Goal: Use online tool/utility: Utilize a website feature to perform a specific function

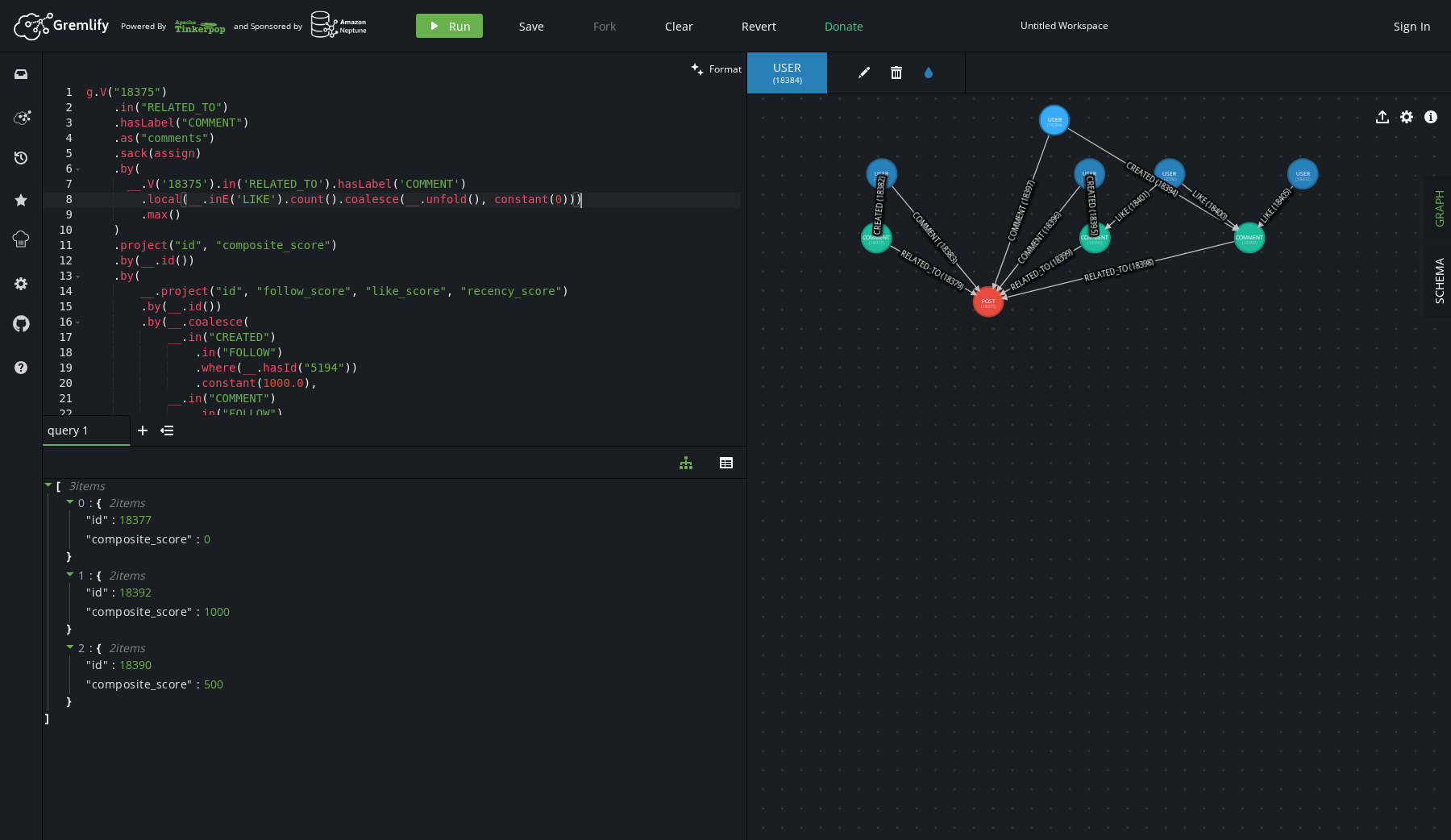
scroll to position [0, 67]
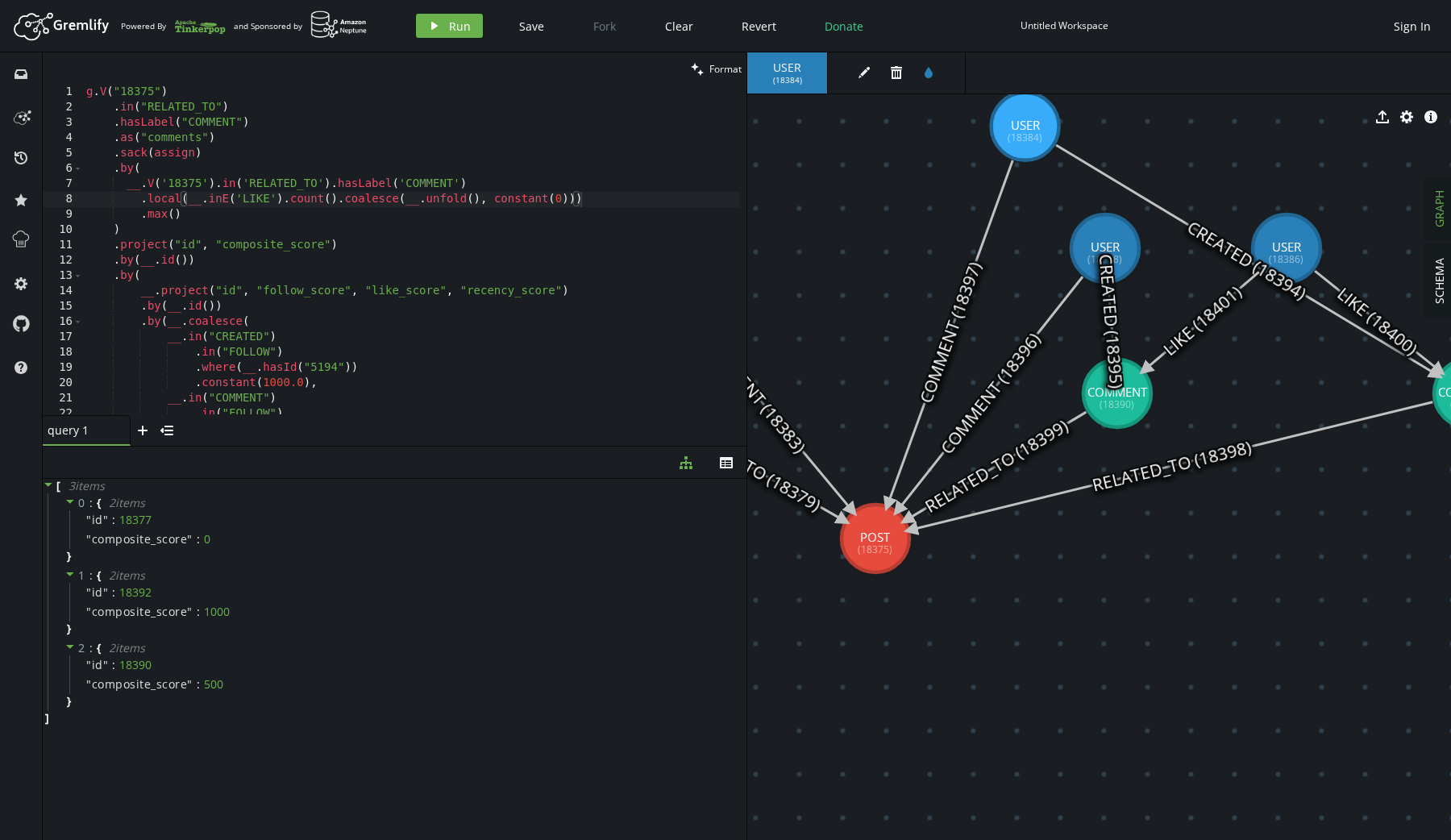
drag, startPoint x: 1025, startPoint y: 323, endPoint x: 967, endPoint y: 586, distance: 269.3
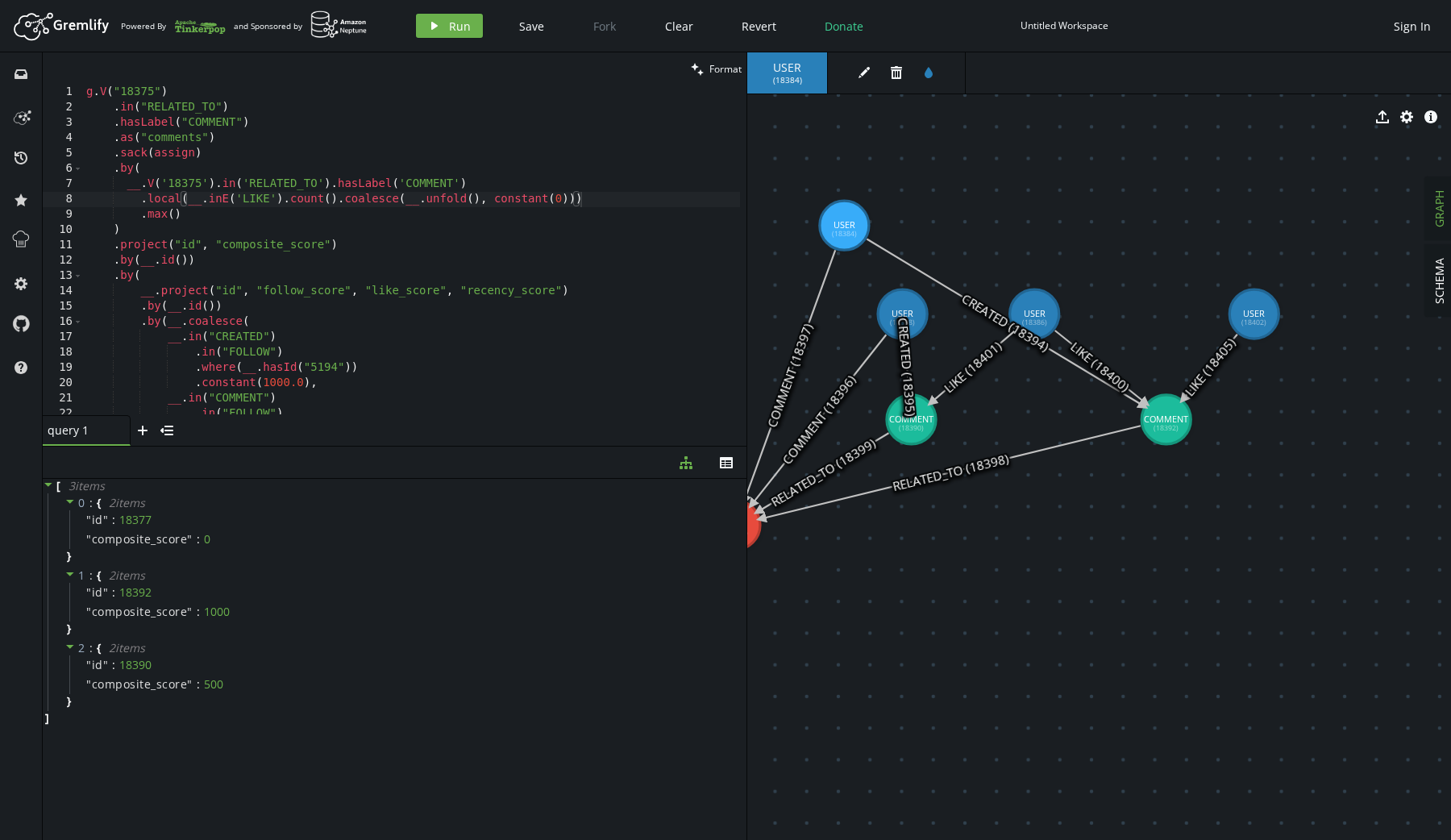
drag, startPoint x: 1187, startPoint y: 577, endPoint x: 1004, endPoint y: 543, distance: 186.1
drag, startPoint x: 1168, startPoint y: 434, endPoint x: 1168, endPoint y: 459, distance: 25.0
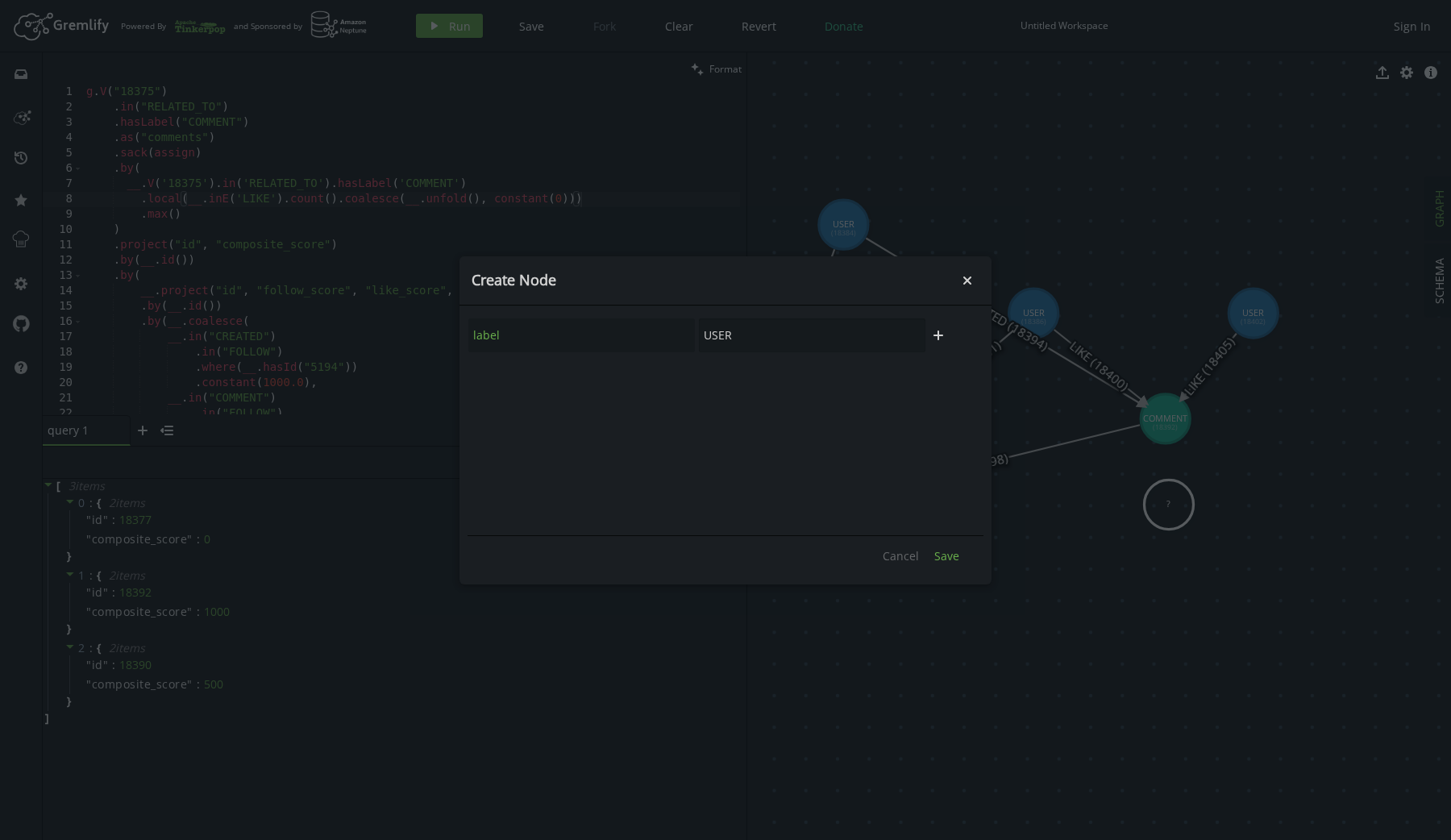
click at [930, 546] on button "Save" at bounding box center [946, 556] width 41 height 24
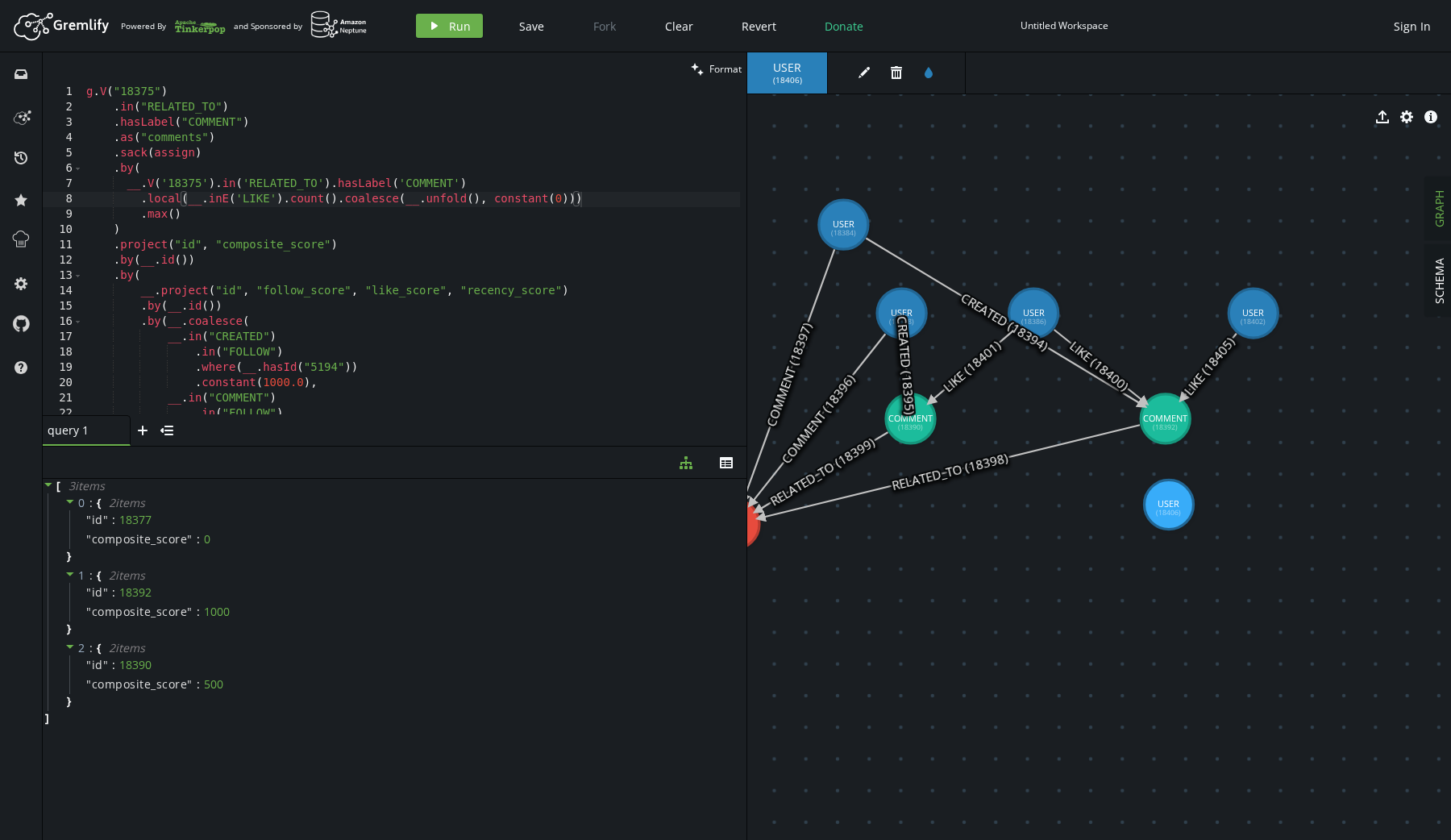
drag, startPoint x: 1163, startPoint y: 515, endPoint x: 1156, endPoint y: 556, distance: 41.6
drag, startPoint x: 1156, startPoint y: 560, endPoint x: 1164, endPoint y: 438, distance: 122.3
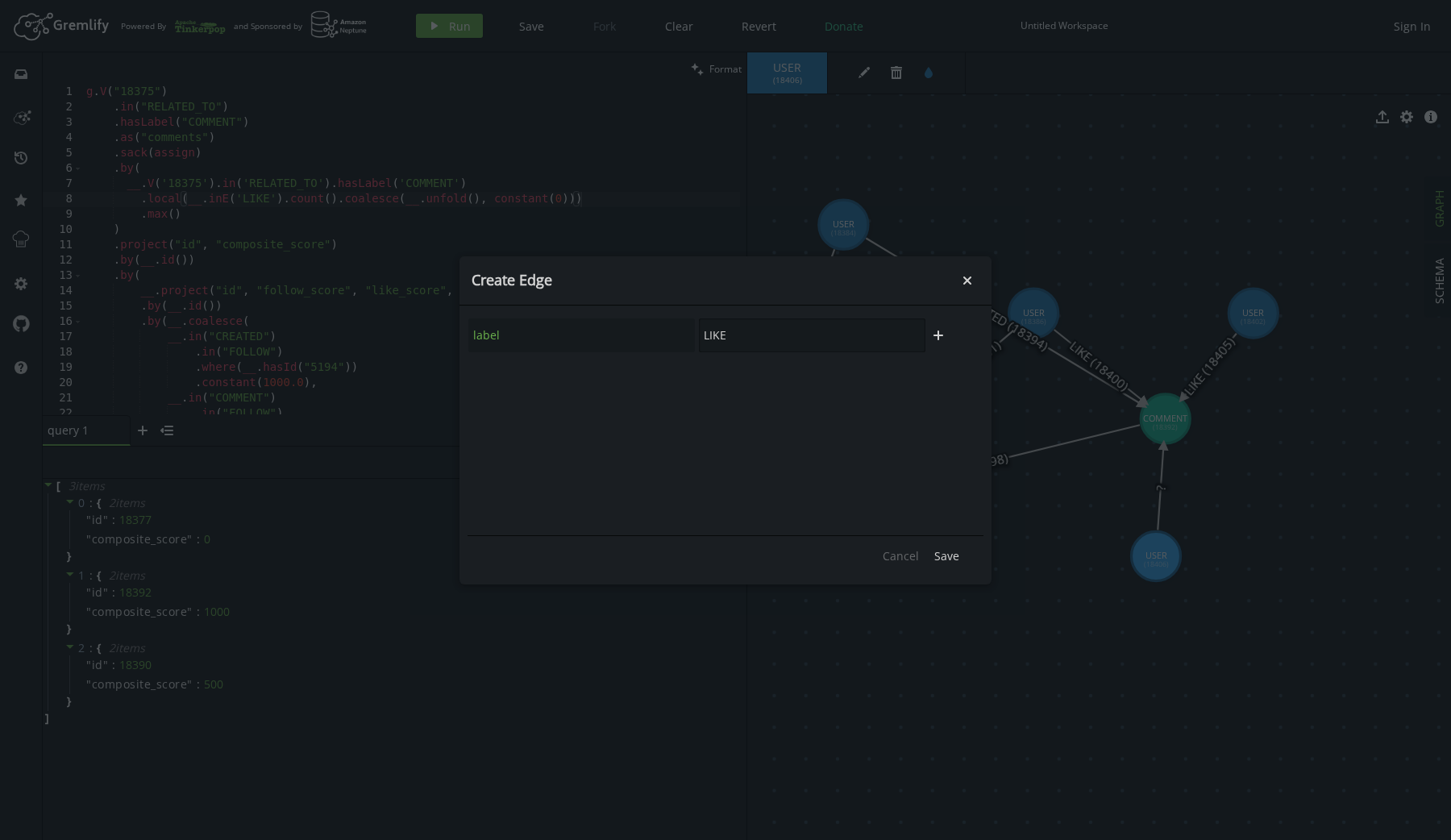
click at [798, 327] on input "LIKE" at bounding box center [812, 335] width 226 height 33
type input "COMMENT"
click at [951, 549] on span "Save" at bounding box center [946, 555] width 25 height 16
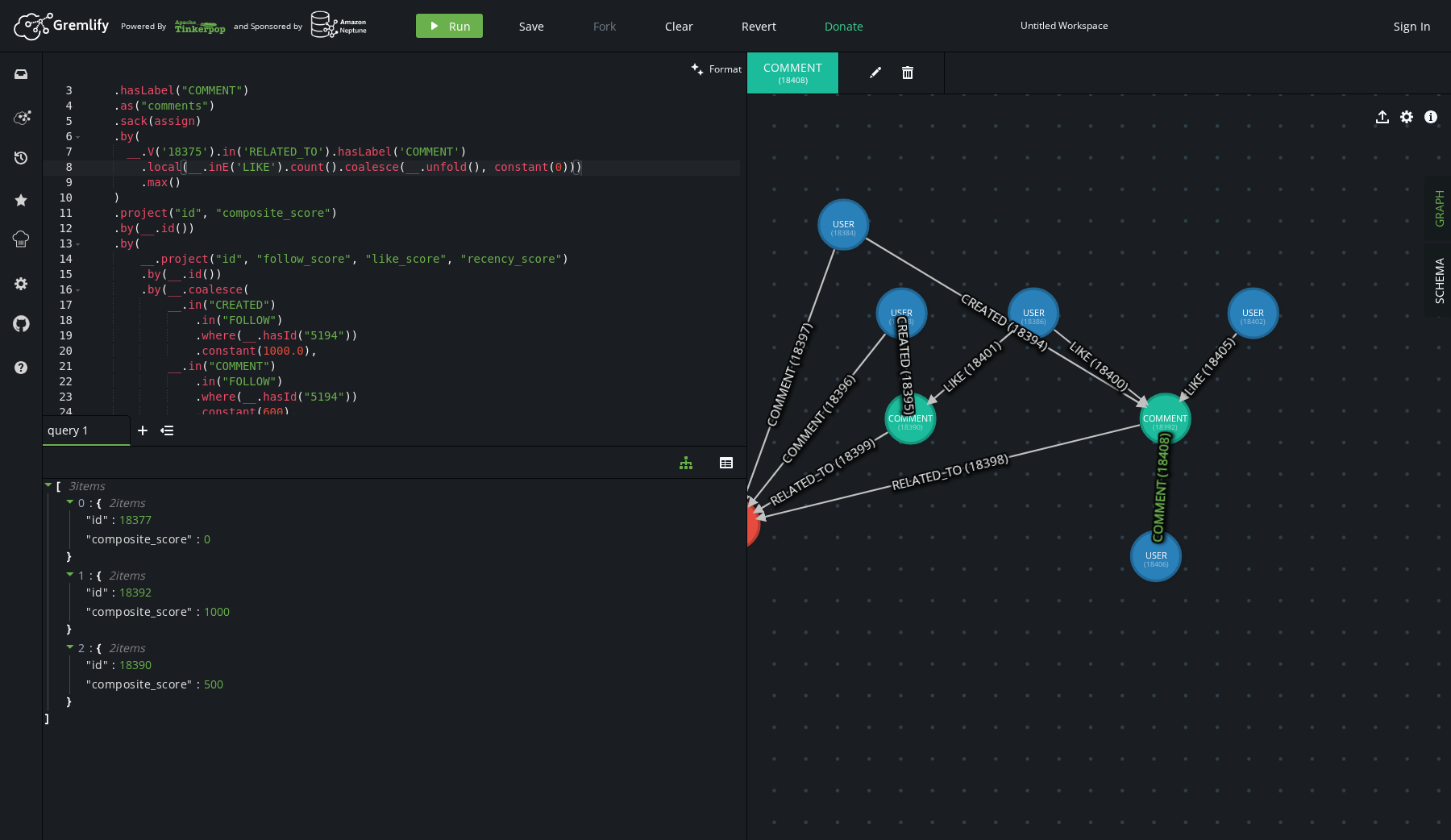
scroll to position [36, 0]
click at [563, 254] on div ". hasLabel ( "COMMENT" ) . as ( "comments" ) . sack ( assign ) . by ( __ . V ( …" at bounding box center [412, 259] width 657 height 361
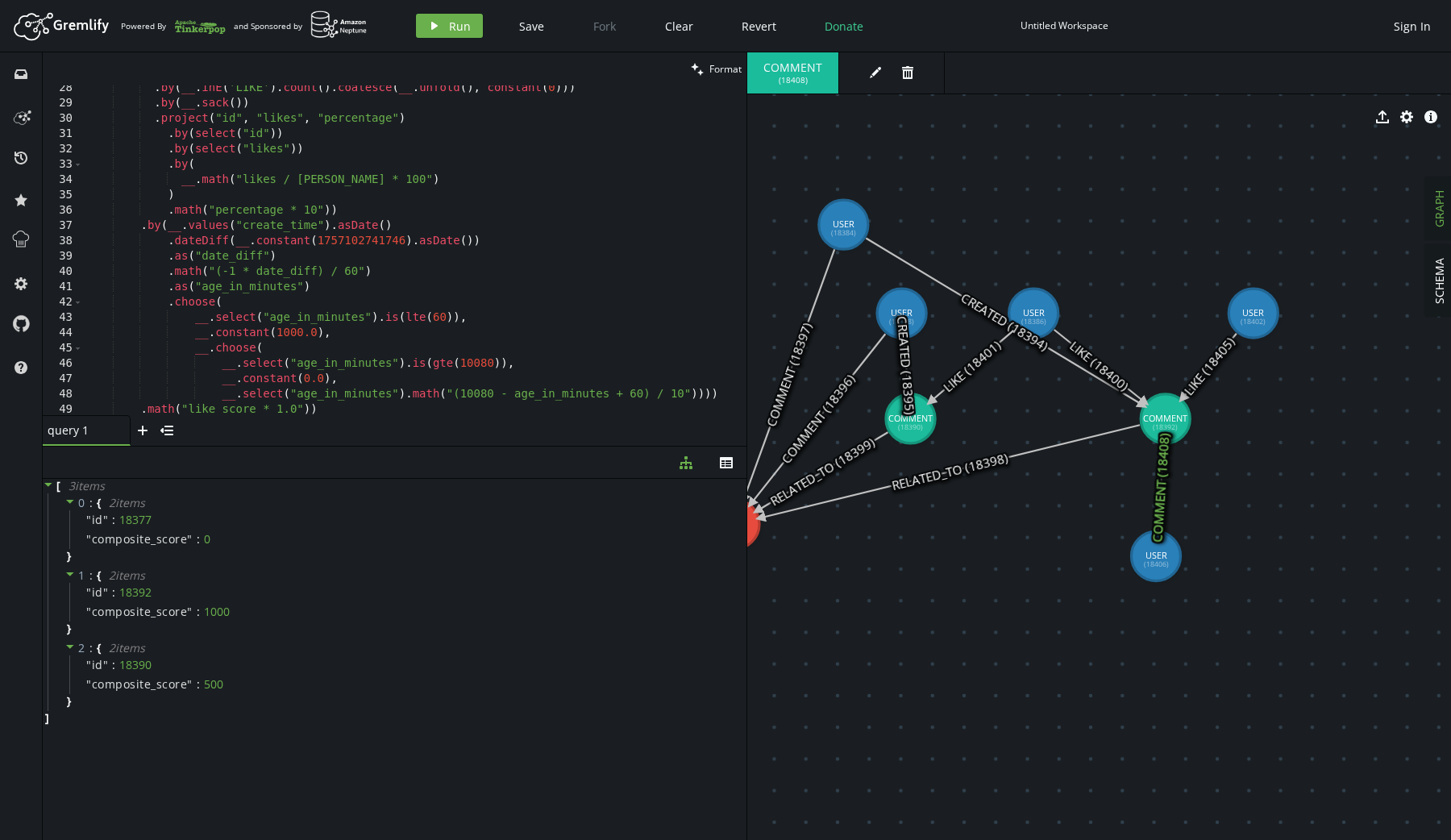
scroll to position [417, 0]
click at [449, 391] on div ". by ( __ . inE ( 'LIKE' ) . count ( ) . coalesce ( __ . unfold ( ) , constant …" at bounding box center [412, 261] width 657 height 361
type textarea "__.select("age_in_minutes").math("(10080 - age_in_minutes + 60) / 10"))))"
type textarea "a"
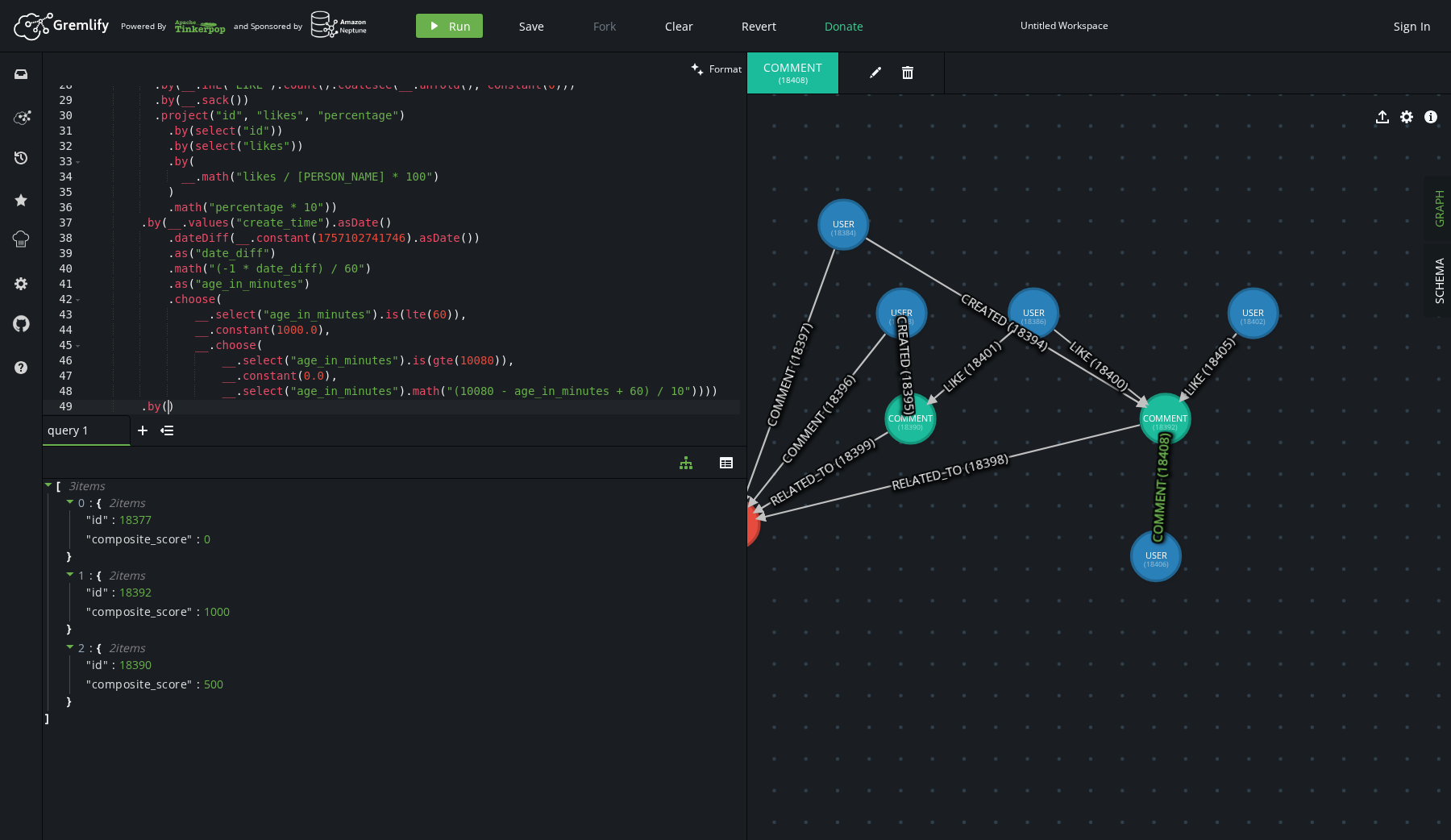
scroll to position [0, 80]
drag, startPoint x: 1144, startPoint y: 567, endPoint x: 1146, endPoint y: 620, distance: 53.0
click at [167, 407] on div ". by ( __ . inE ( 'LIKE' ) . count ( ) . coalesce ( __ . unfold ( ) , constant …" at bounding box center [412, 259] width 657 height 361
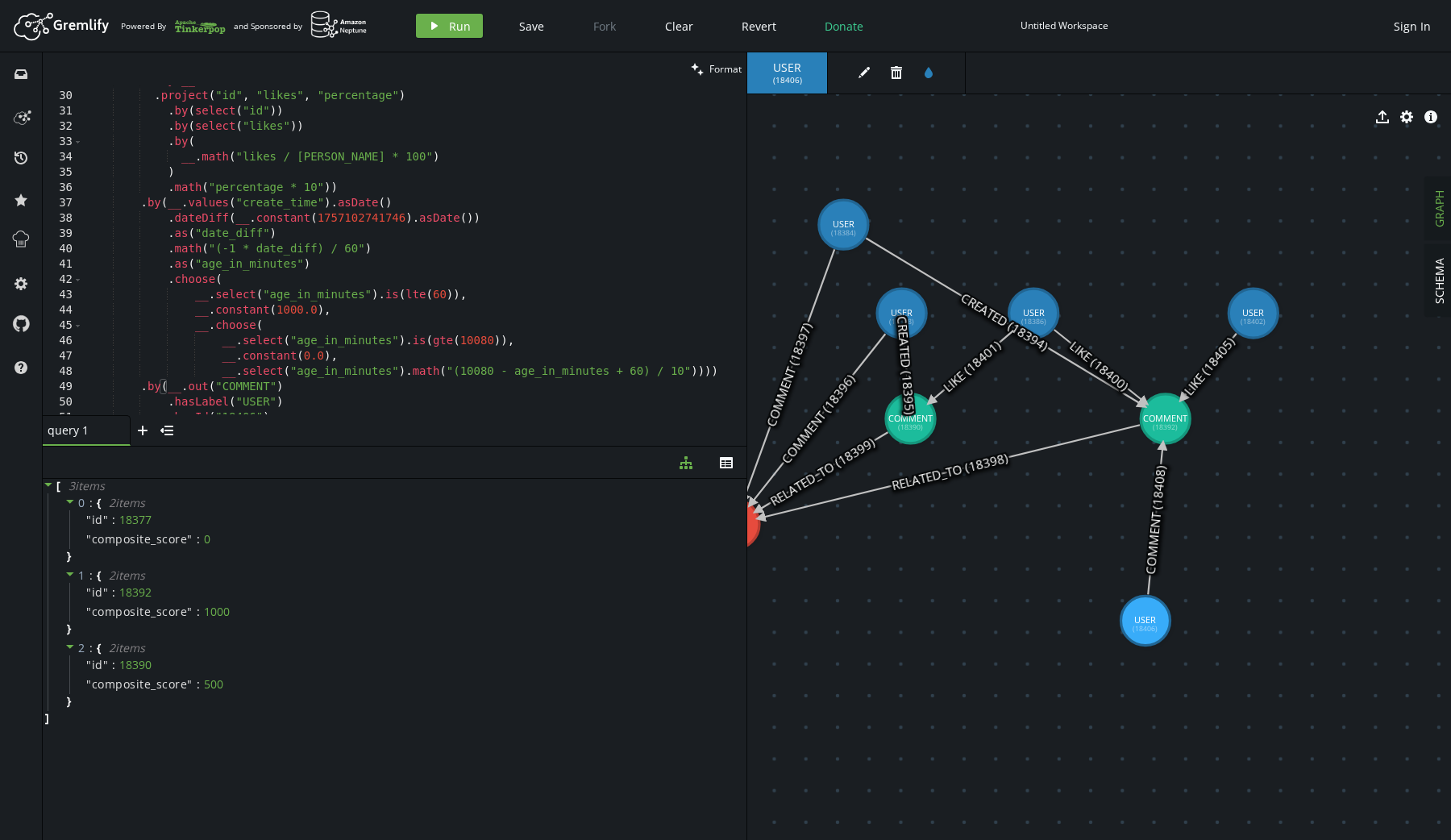
scroll to position [481, 0]
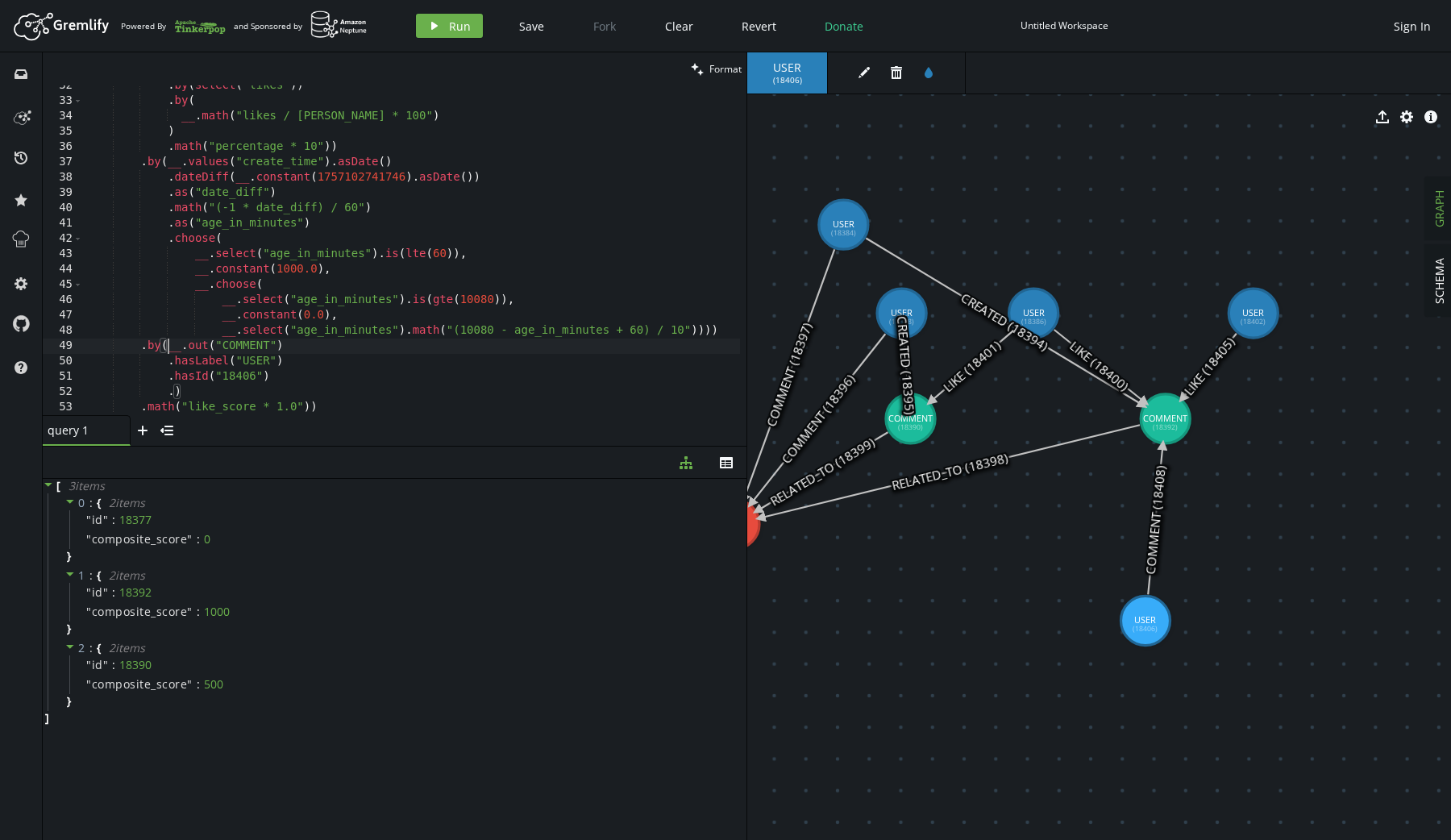
click at [165, 351] on div ". by ( select ( "likes" )) . by ( __ . math ( "likes / [PERSON_NAME] * 100" ) )…" at bounding box center [412, 259] width 657 height 361
click at [177, 408] on div ". by ( select ( "likes" )) . by ( __ . math ( "likes / [PERSON_NAME] * 100" ) )…" at bounding box center [412, 259] width 657 height 361
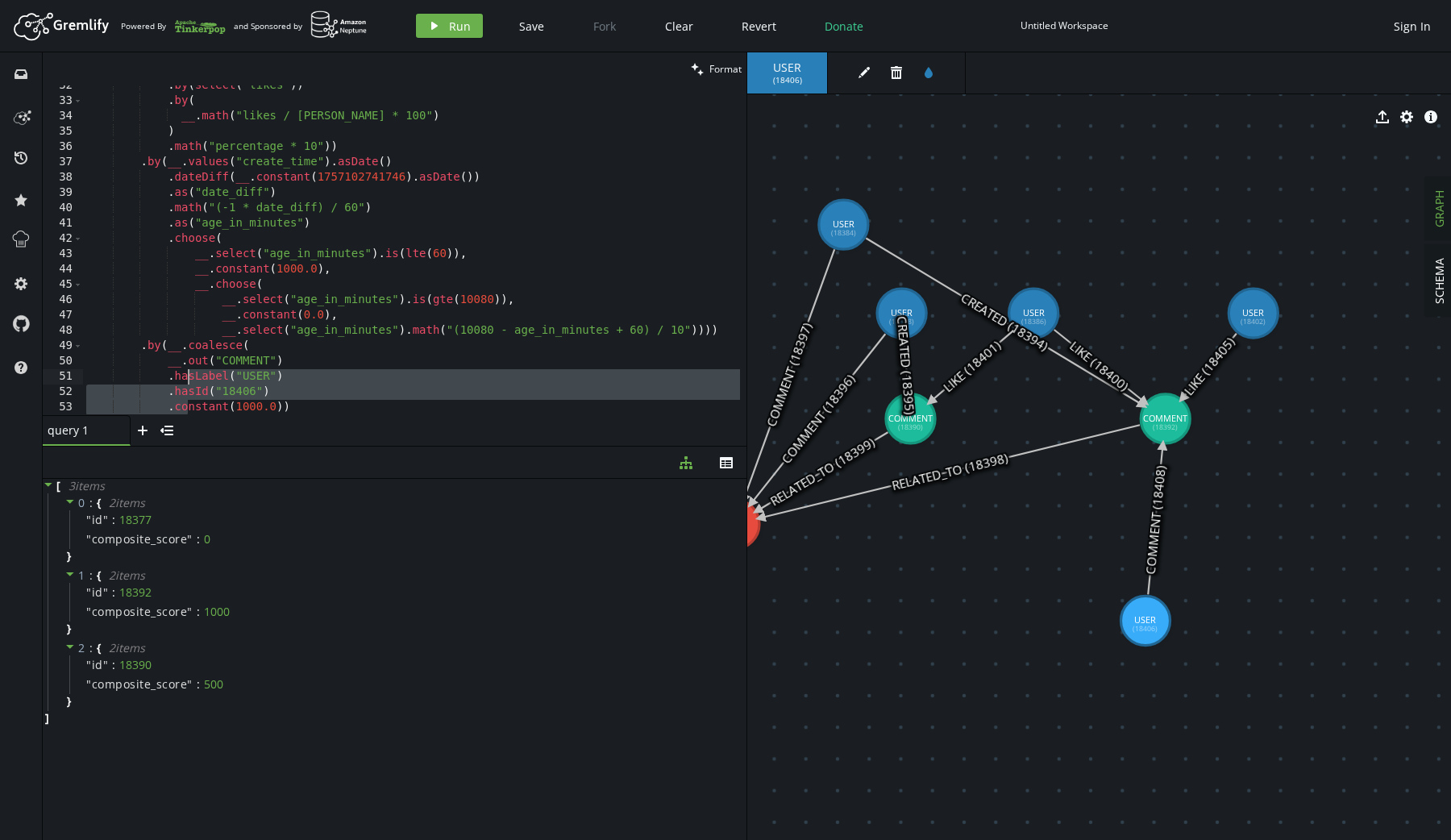
drag, startPoint x: 185, startPoint y: 409, endPoint x: 185, endPoint y: 374, distance: 35.0
click at [185, 374] on div ". by ( select ( "likes" )) . by ( __ . math ( "likes / [PERSON_NAME] * 100" ) )…" at bounding box center [412, 259] width 657 height 361
click at [313, 410] on div ". by ( select ( "likes" )) . by ( __ . math ( "likes / [PERSON_NAME] * 100" ) )…" at bounding box center [412, 259] width 657 height 361
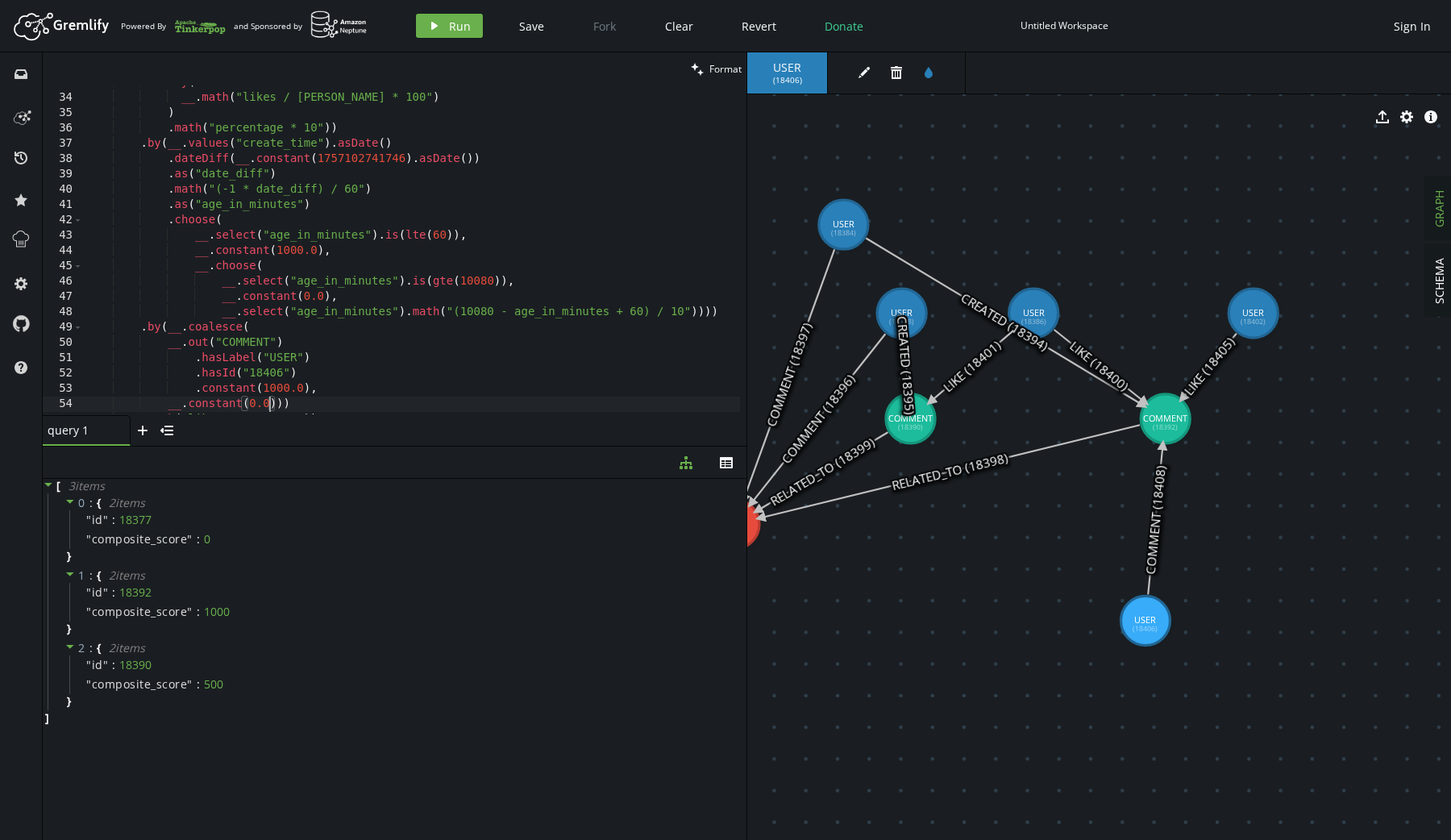
scroll to position [512, 0]
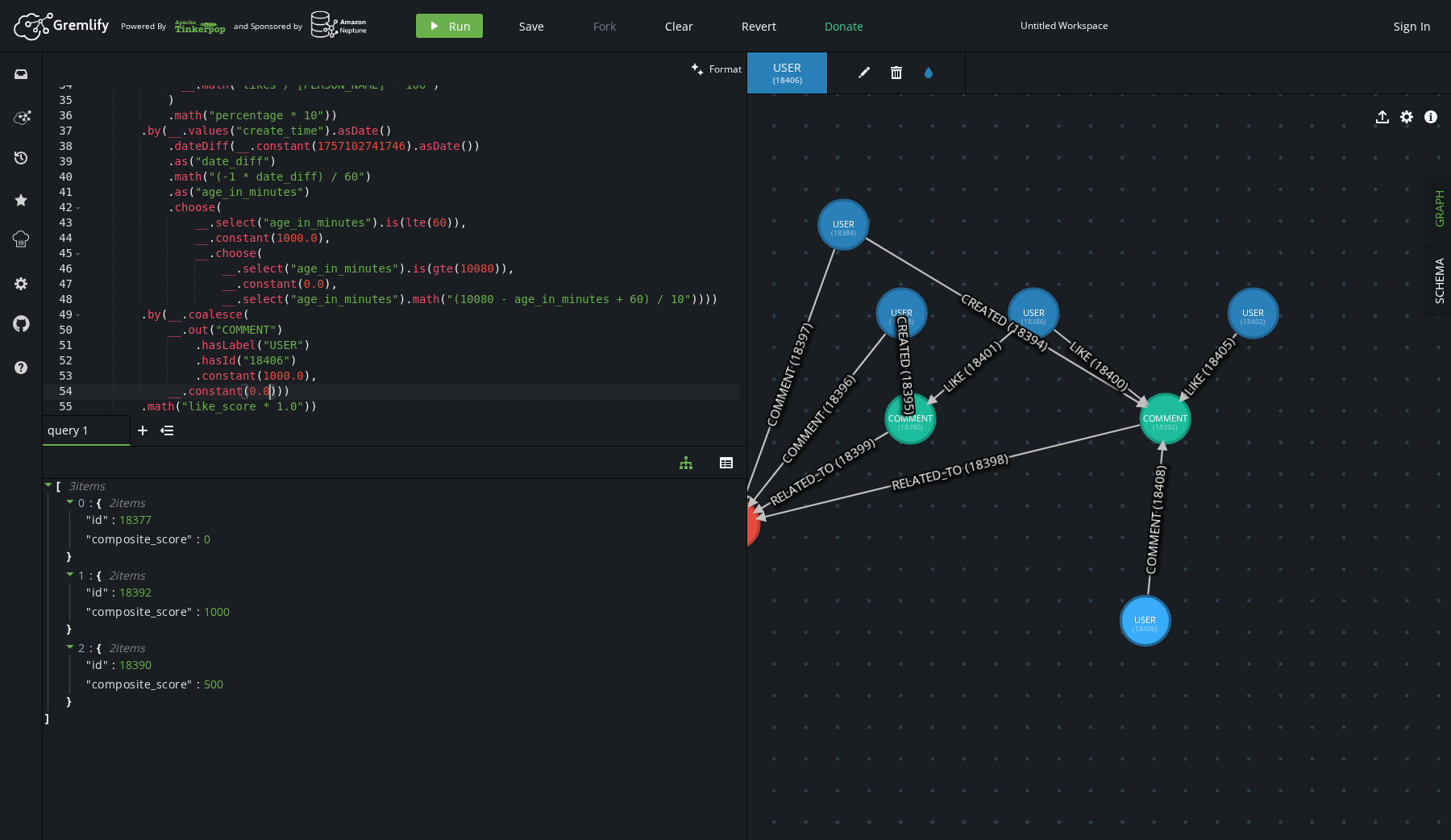
click at [218, 407] on div "__ . math ( "likes / [PERSON_NAME] * 100" ) ) . math ( "percentage * 10" )) . b…" at bounding box center [412, 259] width 657 height 361
click at [456, 32] on span "Run" at bounding box center [460, 26] width 22 height 16
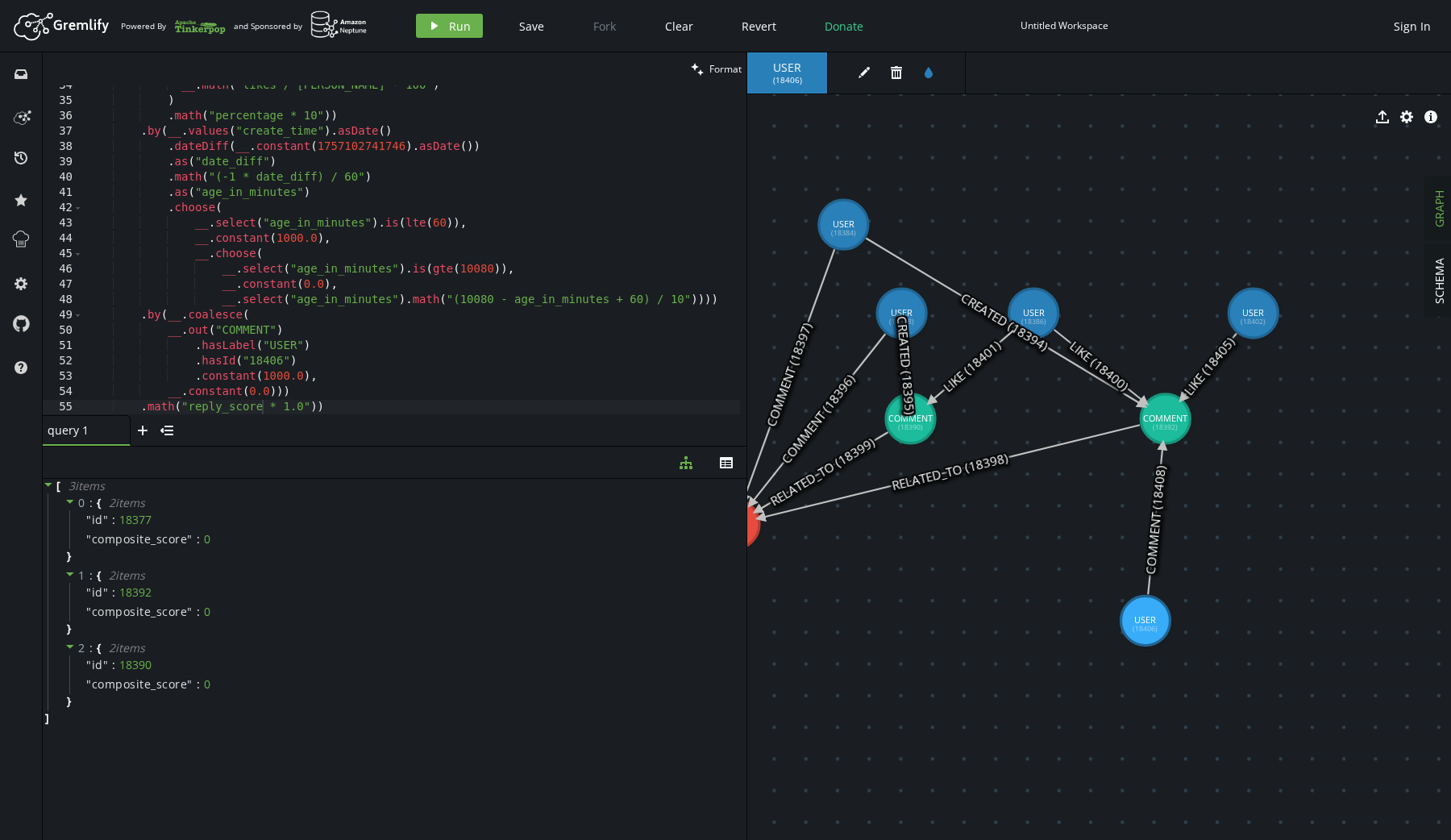
click at [198, 334] on div "__ . math ( "likes / [PERSON_NAME] * 100" ) ) . math ( "percentage * 10" )) . b…" at bounding box center [412, 259] width 657 height 361
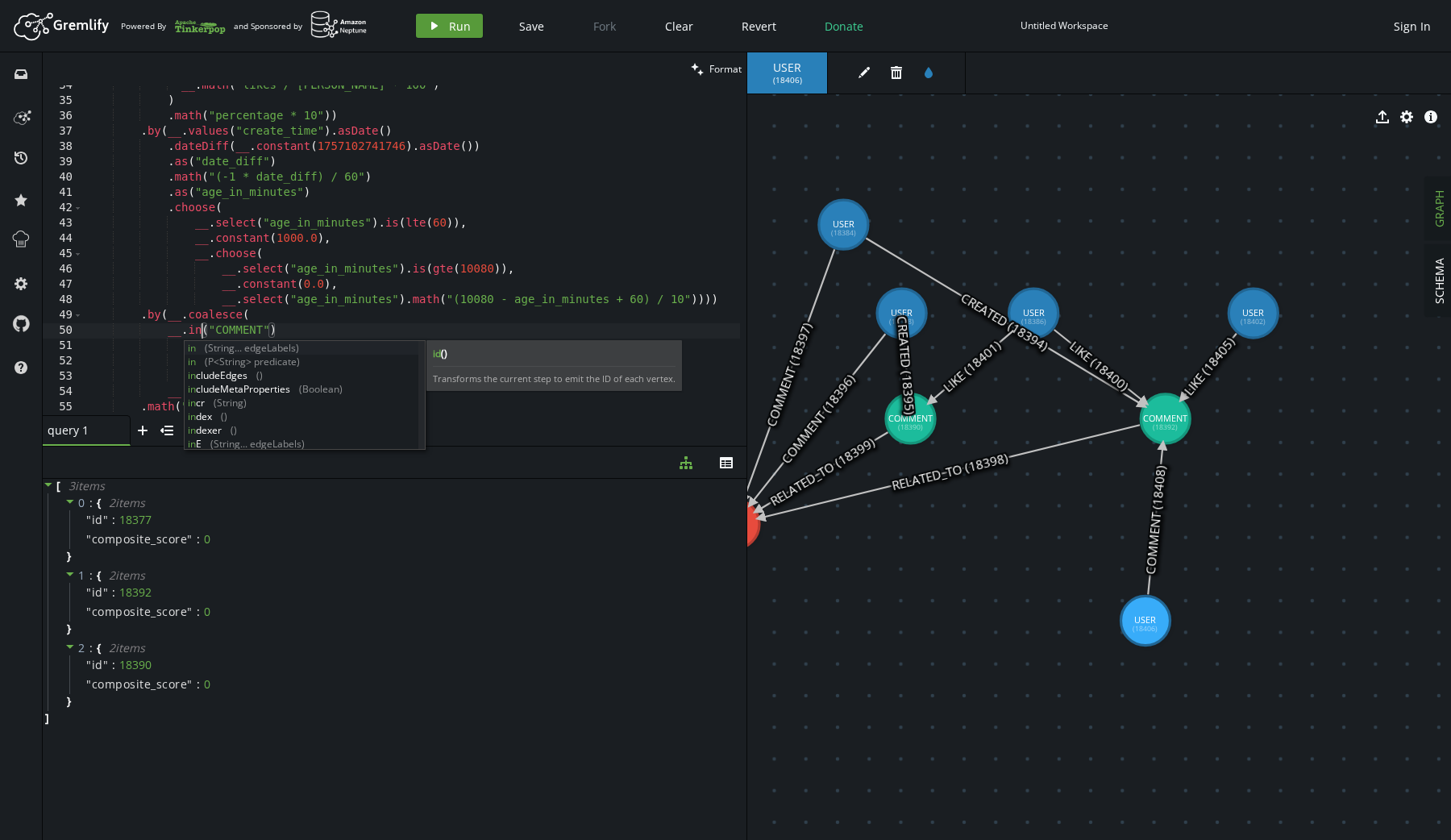
type textarea "__.in("COMMENT")"
click at [446, 24] on button "play Run" at bounding box center [449, 26] width 67 height 24
